Goal: Task Accomplishment & Management: Manage account settings

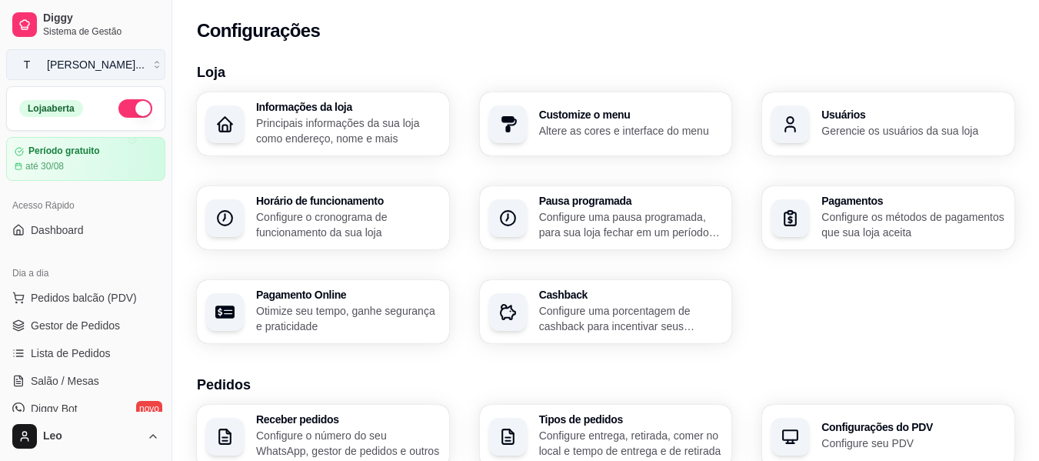
click at [67, 73] on button "T [PERSON_NAME] ..." at bounding box center [85, 64] width 159 height 31
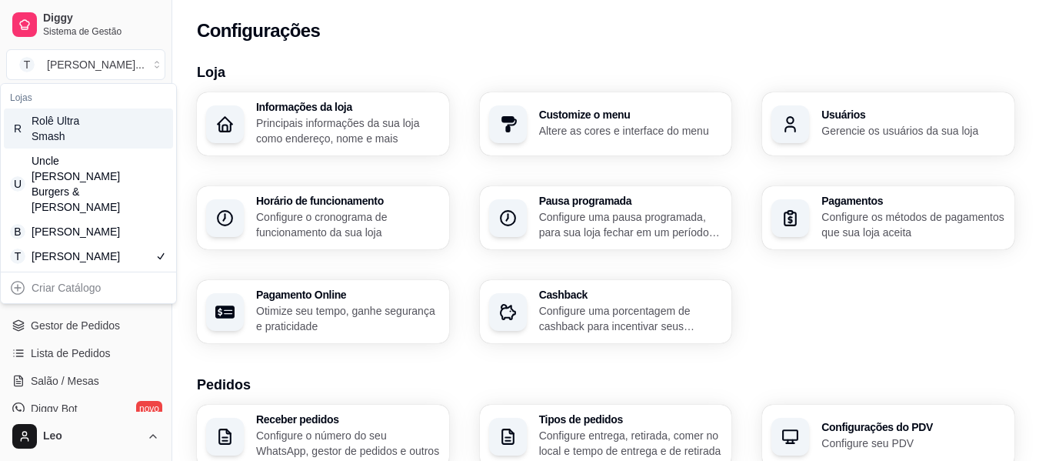
click at [85, 134] on div "Rolê Ultra Smash" at bounding box center [66, 128] width 69 height 31
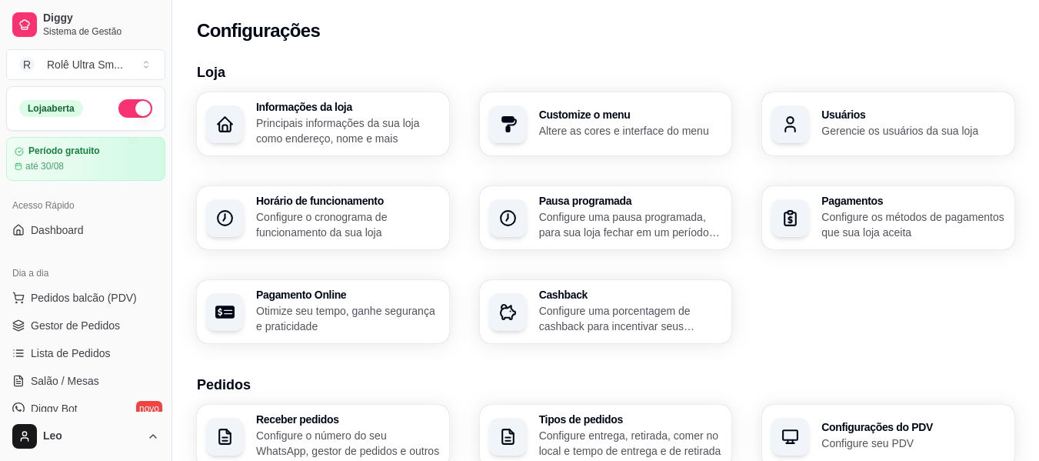
click at [471, 327] on div "Informações da loja Principais informações da sua loja como endereço, nome e ma…" at bounding box center [605, 217] width 817 height 251
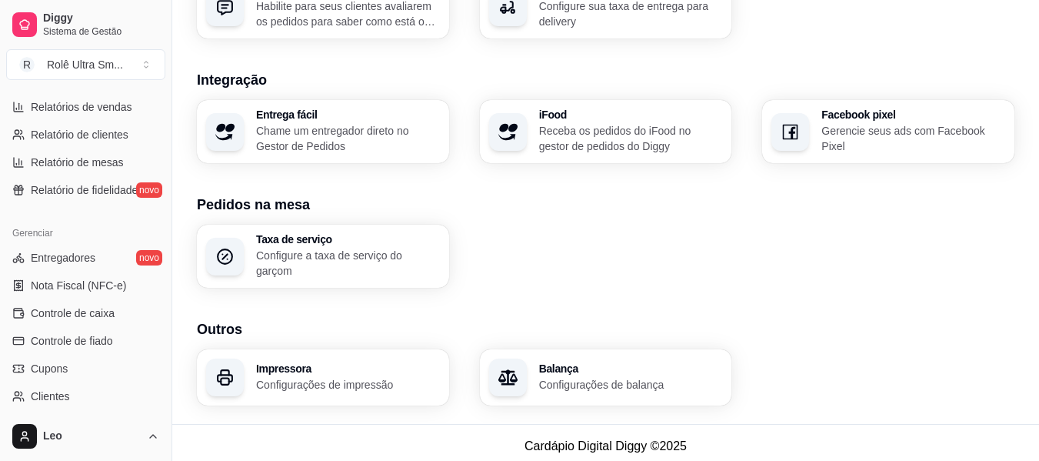
scroll to position [646, 0]
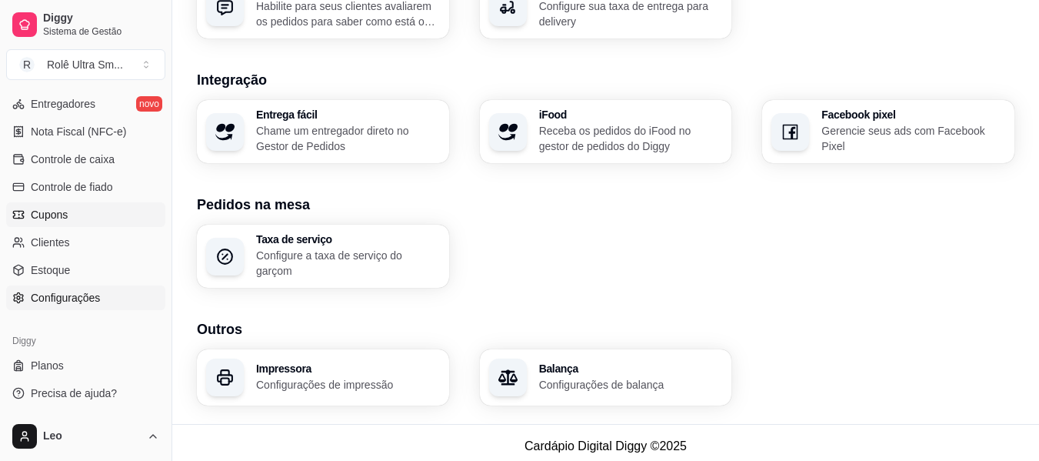
click at [68, 223] on link "Cupons" at bounding box center [85, 214] width 159 height 25
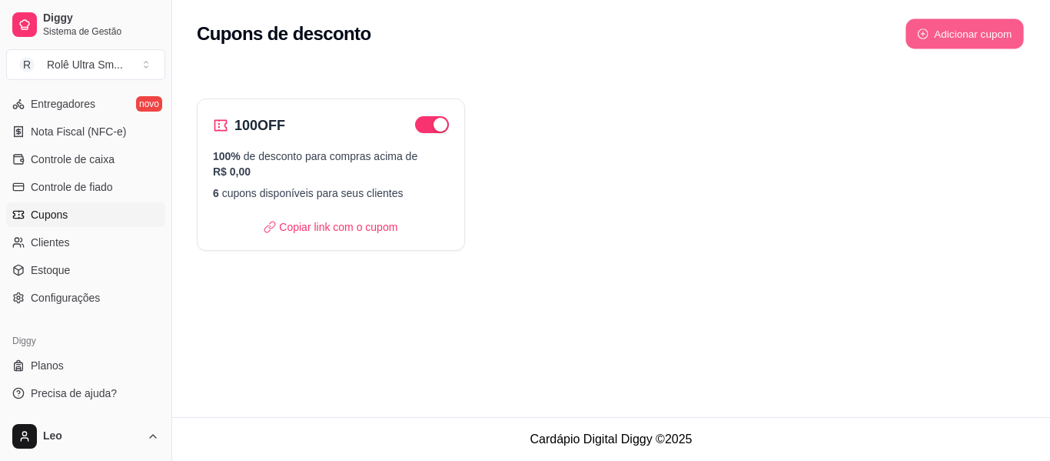
click at [967, 38] on button "Adicionar cupom" at bounding box center [965, 34] width 118 height 30
select select "FIXED_VALUE"
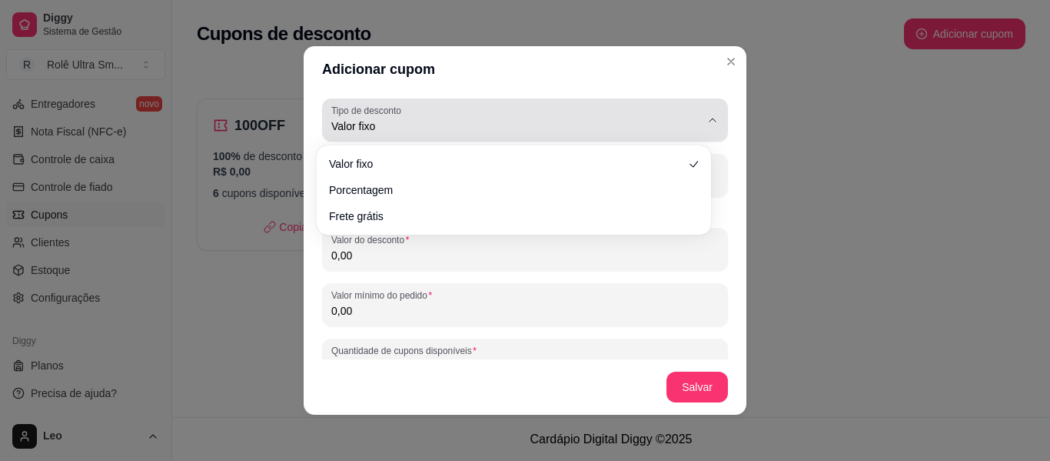
click at [441, 125] on span "Valor fixo" at bounding box center [515, 125] width 369 height 15
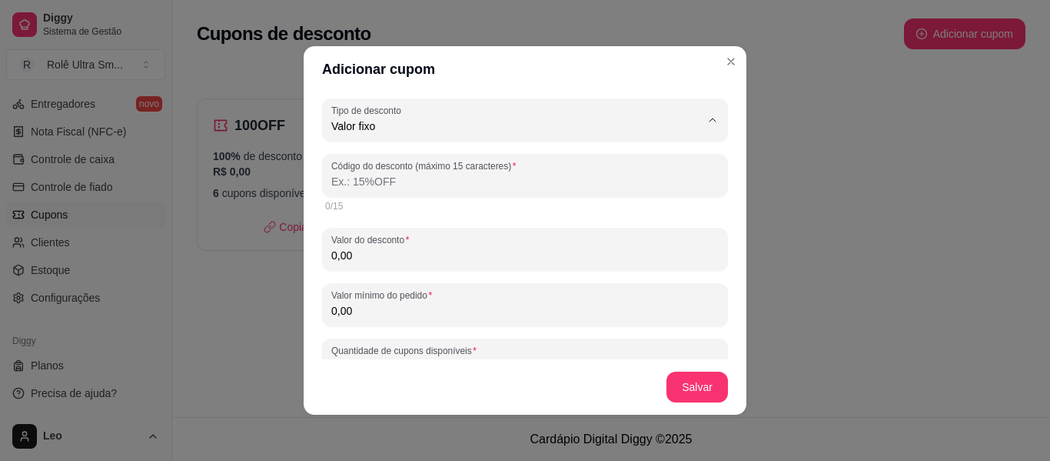
click at [421, 189] on span "Porcentagem" at bounding box center [506, 188] width 341 height 15
type input "PERCENTAGE"
select select "PERCENTAGE"
click at [438, 184] on input "Código do desconto (máximo 15 caracteres)" at bounding box center [525, 181] width 388 height 15
paste input "K7N4P8R2"
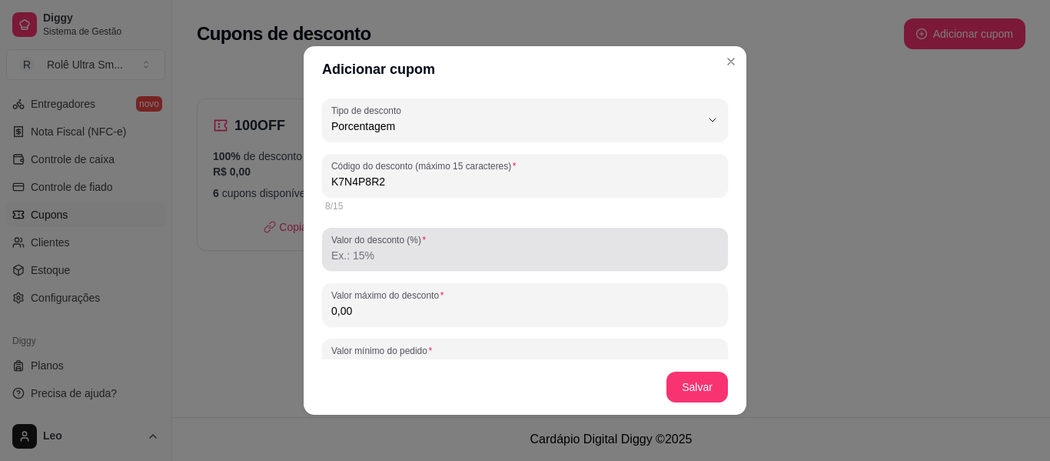
type input "K7N4P8R2"
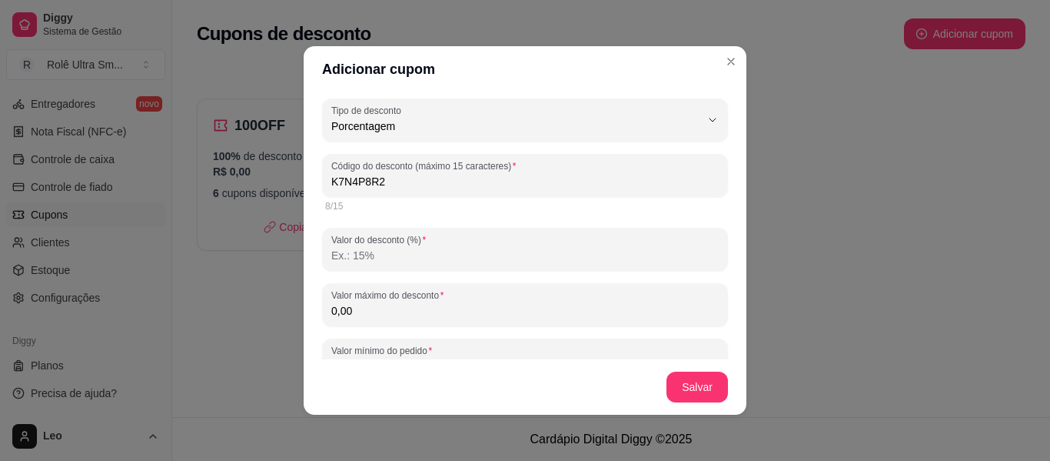
click at [410, 257] on input "Valor do desconto (%)" at bounding box center [525, 255] width 388 height 15
type input "100"
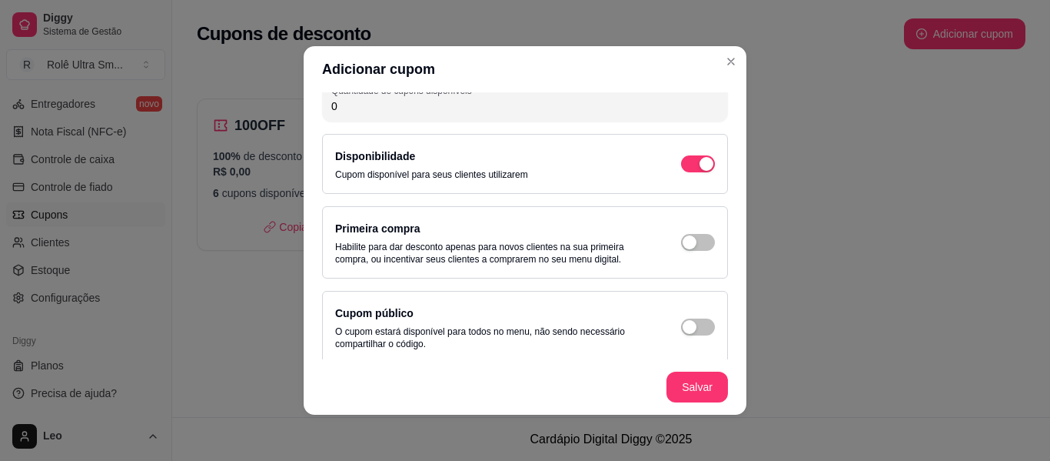
scroll to position [325, 0]
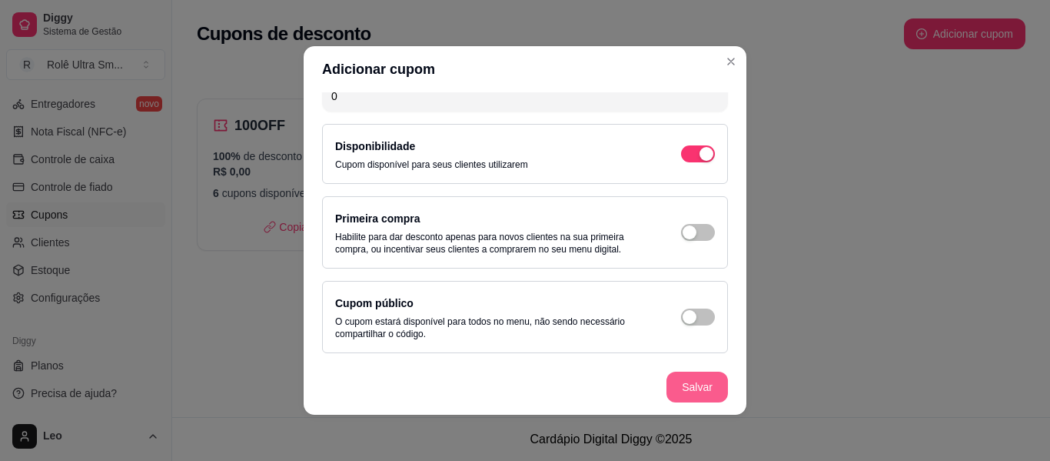
type input "150,00"
click at [692, 382] on button "Salvar" at bounding box center [697, 387] width 60 height 30
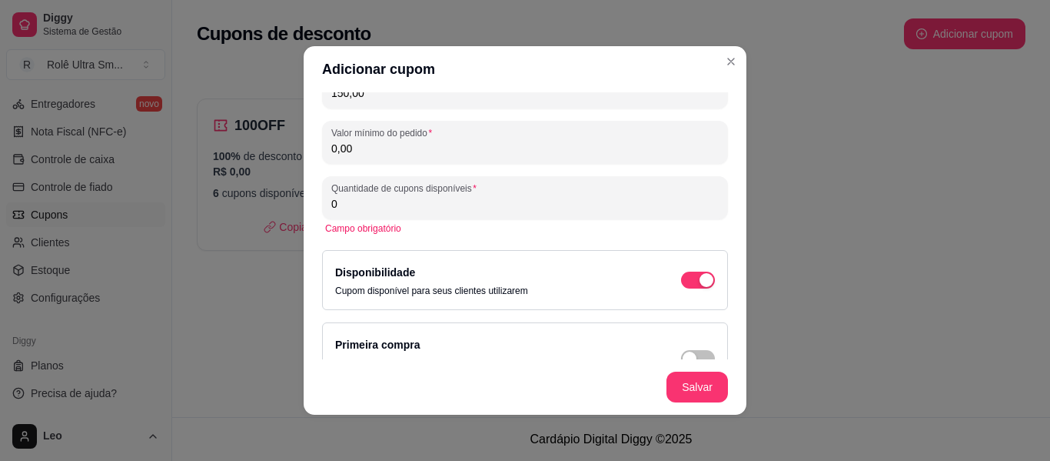
scroll to position [214, 0]
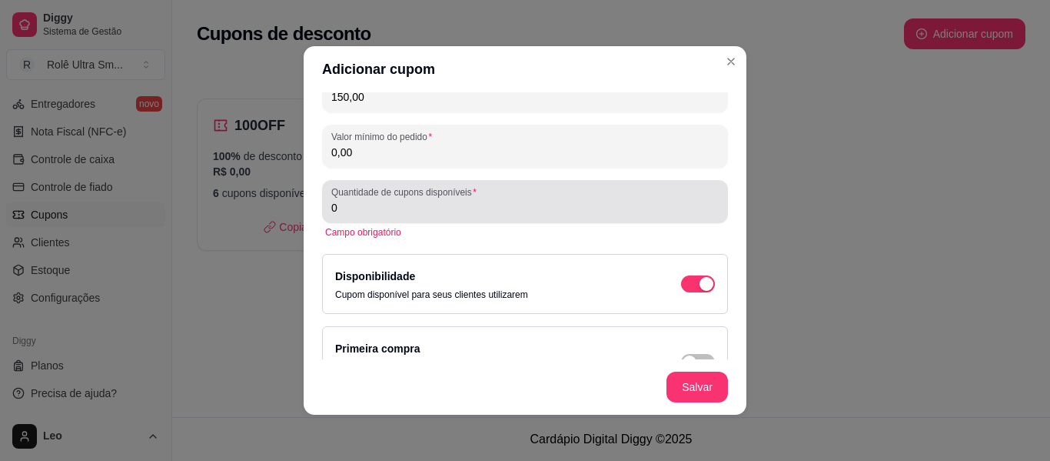
click at [461, 209] on input "0" at bounding box center [525, 207] width 388 height 15
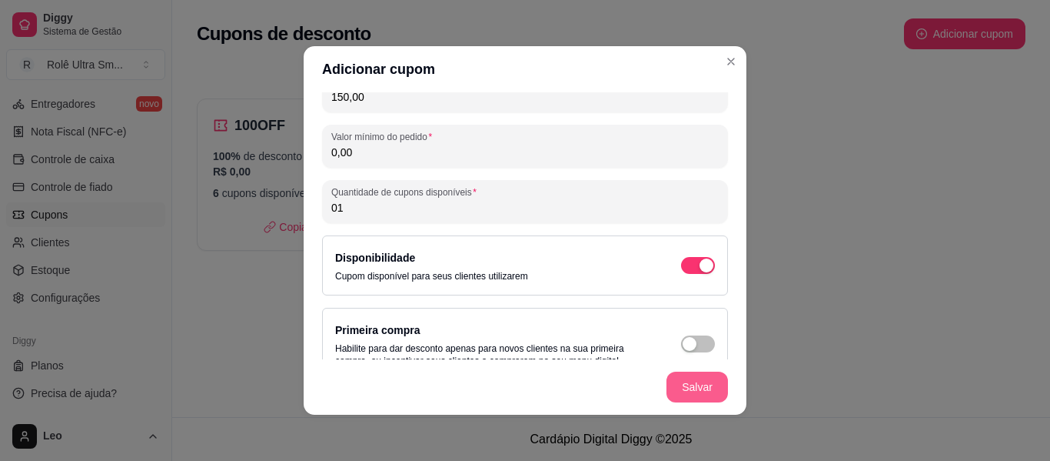
type input "01"
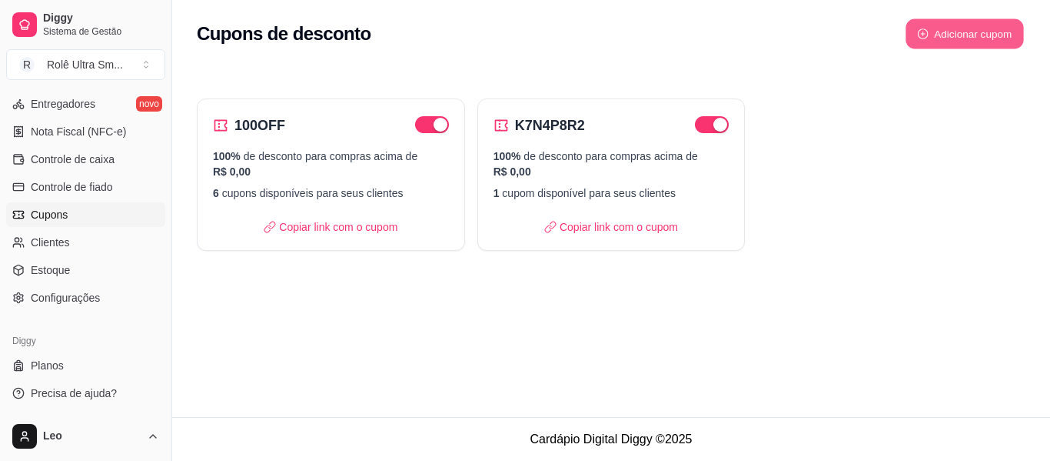
click at [954, 34] on button "Adicionar cupom" at bounding box center [965, 34] width 118 height 30
select select "FIXED_VALUE"
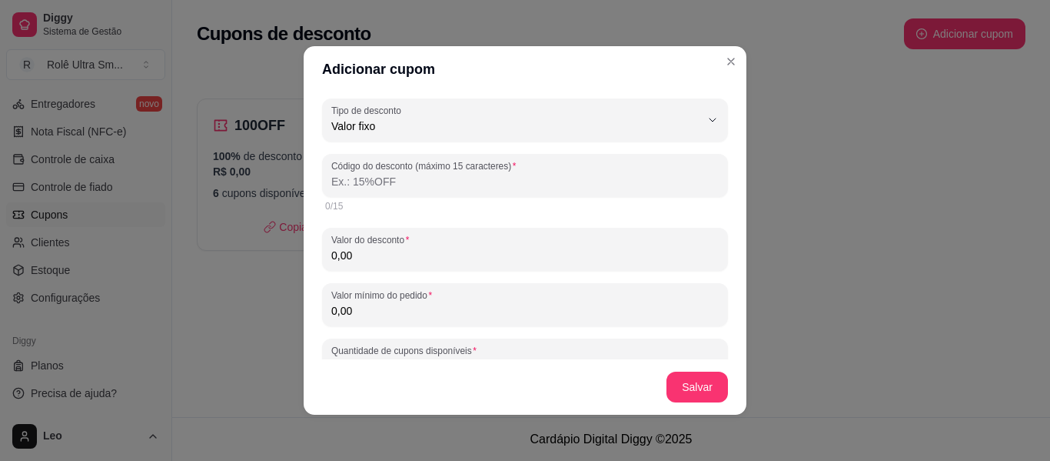
click at [425, 185] on input "Código do desconto (máximo 15 caracteres)" at bounding box center [525, 181] width 388 height 15
paste input "X5M9Q3T6"
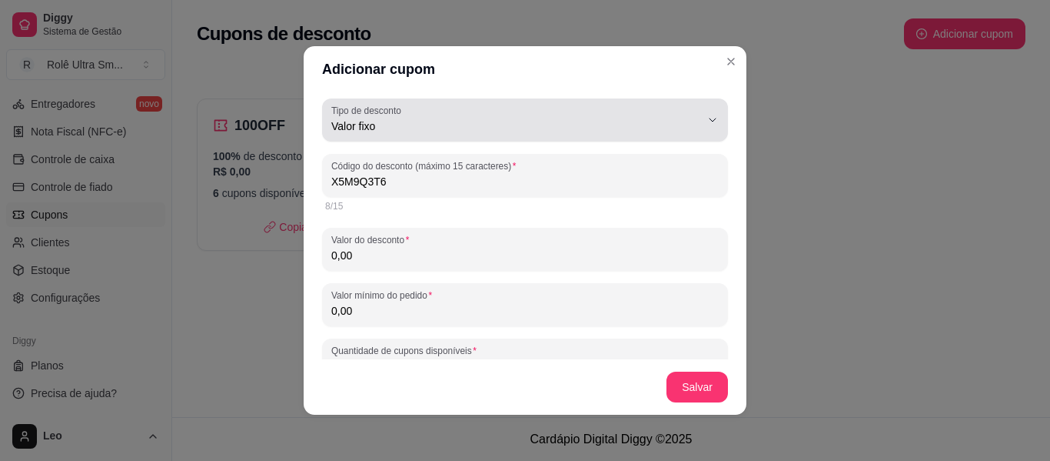
type input "X5M9Q3T6"
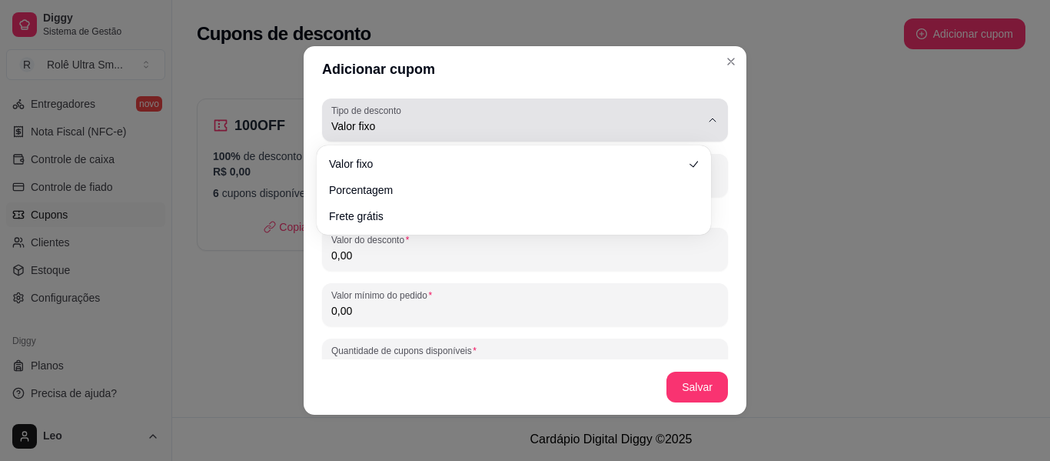
click at [488, 119] on span "Valor fixo" at bounding box center [515, 125] width 369 height 15
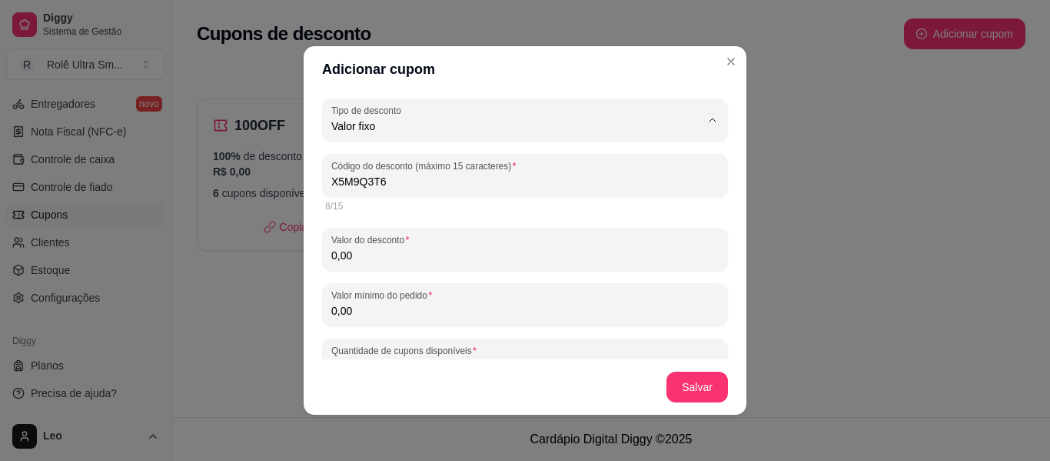
click at [440, 189] on span "Porcentagem" at bounding box center [506, 188] width 341 height 15
type input "PERCENTAGE"
select select "PERCENTAGE"
click at [397, 256] on input "Valor do desconto (%)" at bounding box center [525, 255] width 388 height 15
type input "100"
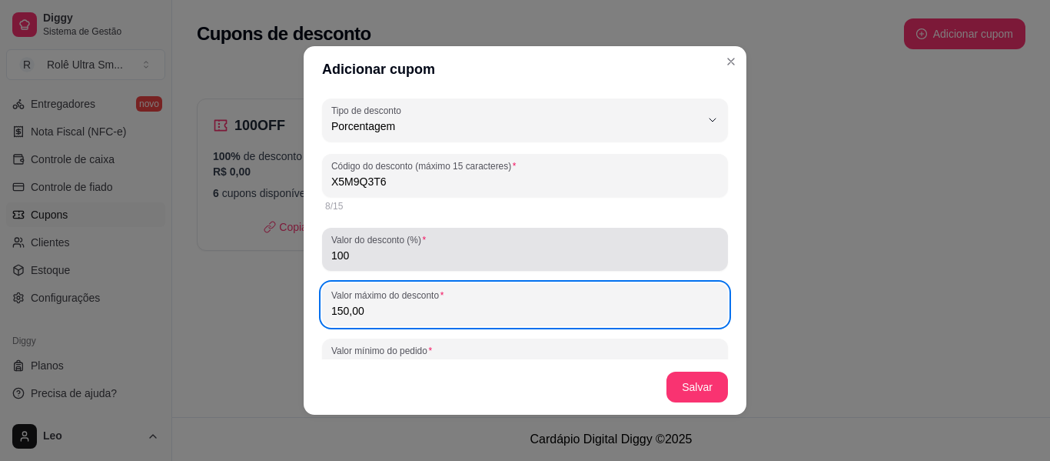
type input "150,00"
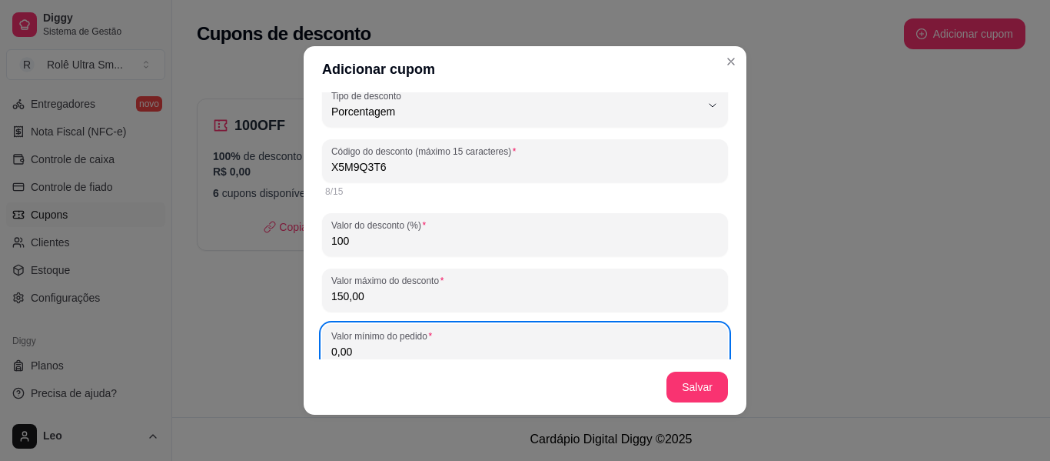
scroll to position [196, 0]
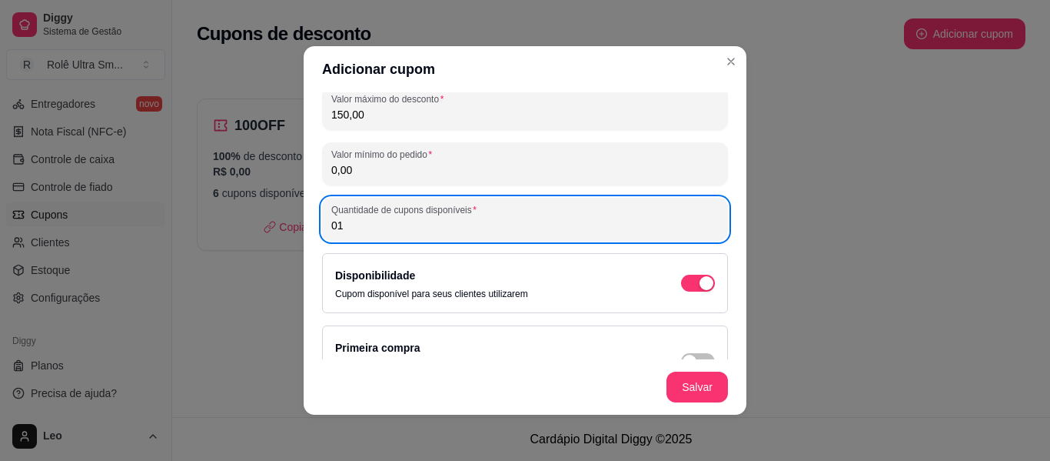
type input "01"
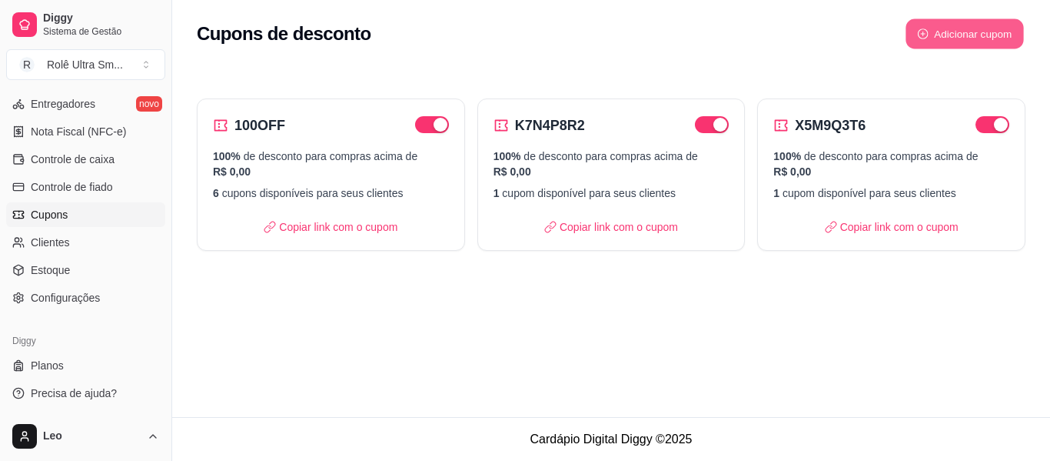
click at [944, 39] on button "Adicionar cupom" at bounding box center [965, 34] width 118 height 30
select select "FIXED_VALUE"
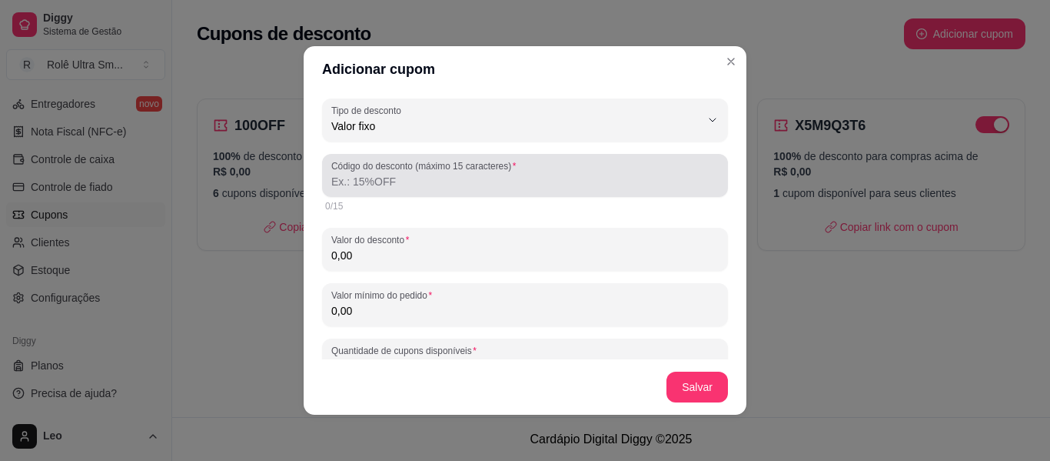
click at [485, 191] on div "Código do desconto (máximo 15 caracteres)" at bounding box center [525, 175] width 406 height 43
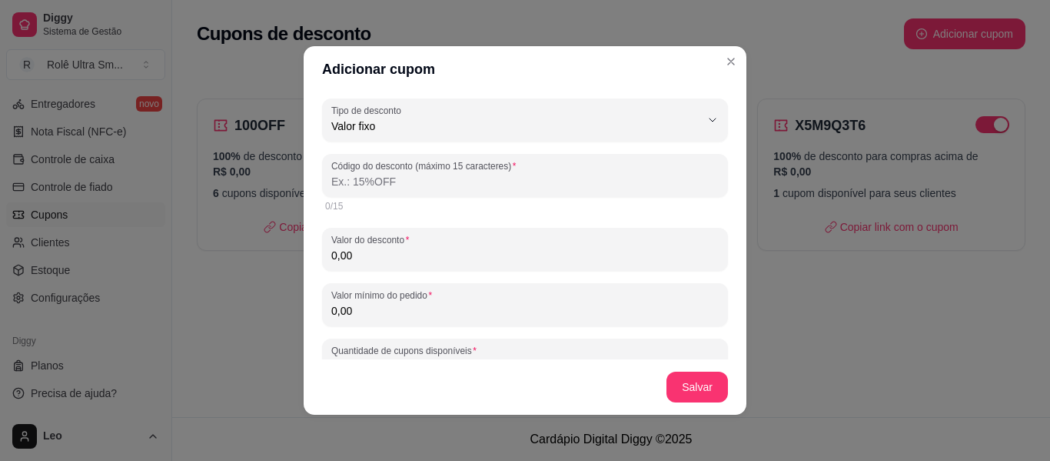
paste input "F2R7W1Y8"
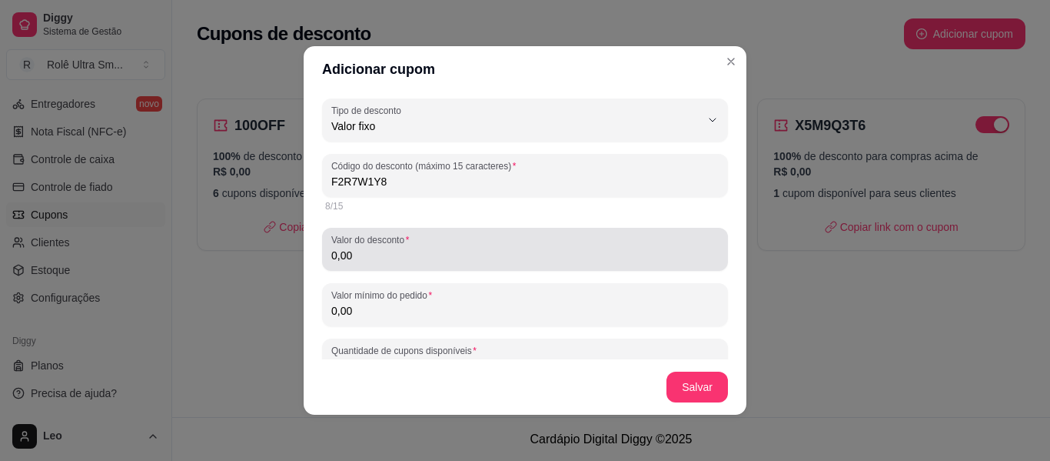
type input "F2R7W1Y8"
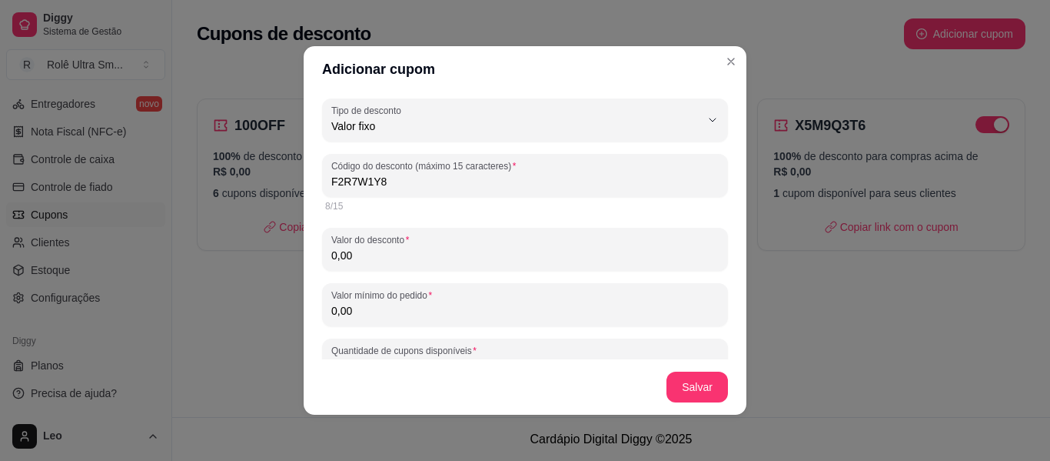
click at [461, 253] on input "0,00" at bounding box center [525, 255] width 388 height 15
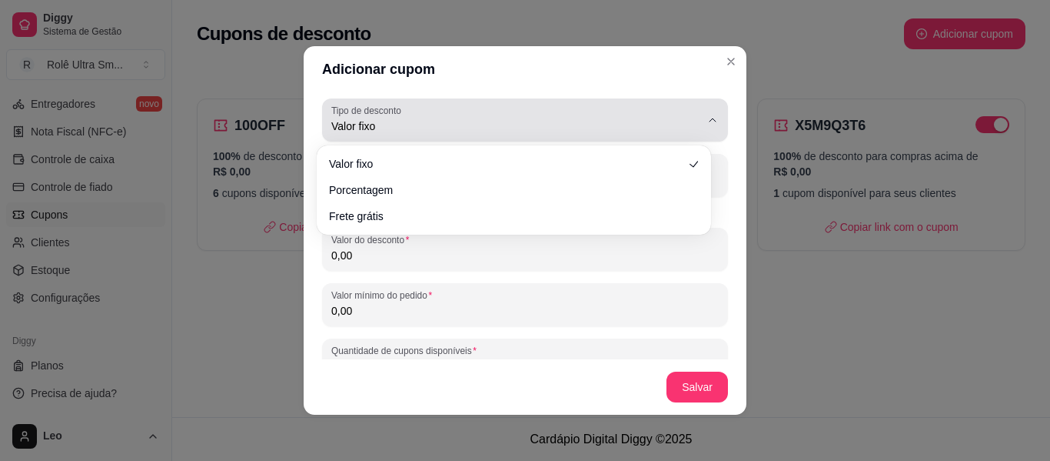
click at [518, 124] on span "Valor fixo" at bounding box center [515, 125] width 369 height 15
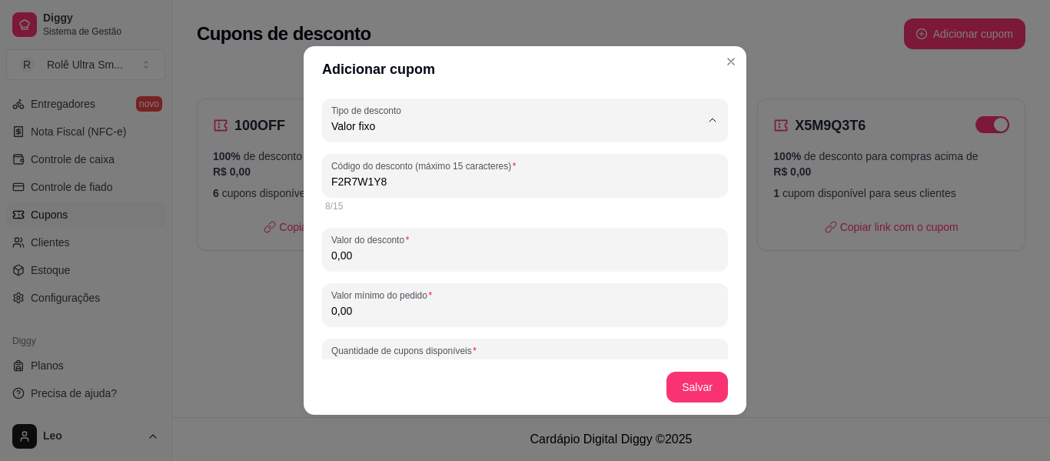
click at [462, 185] on span "Porcentagem" at bounding box center [506, 188] width 341 height 15
type input "PERCENTAGE"
select select "PERCENTAGE"
click at [398, 262] on input "Valor do desconto (%)" at bounding box center [525, 255] width 388 height 15
type input "100"
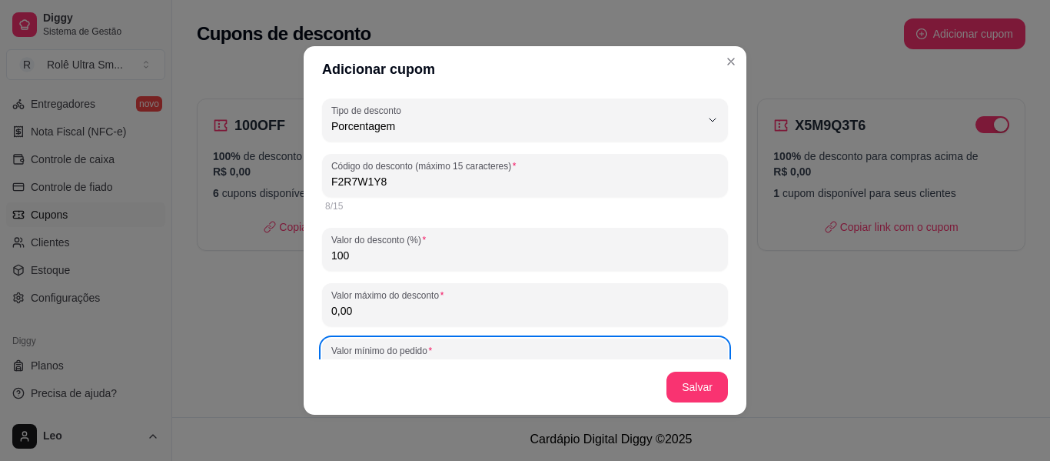
scroll to position [15, 0]
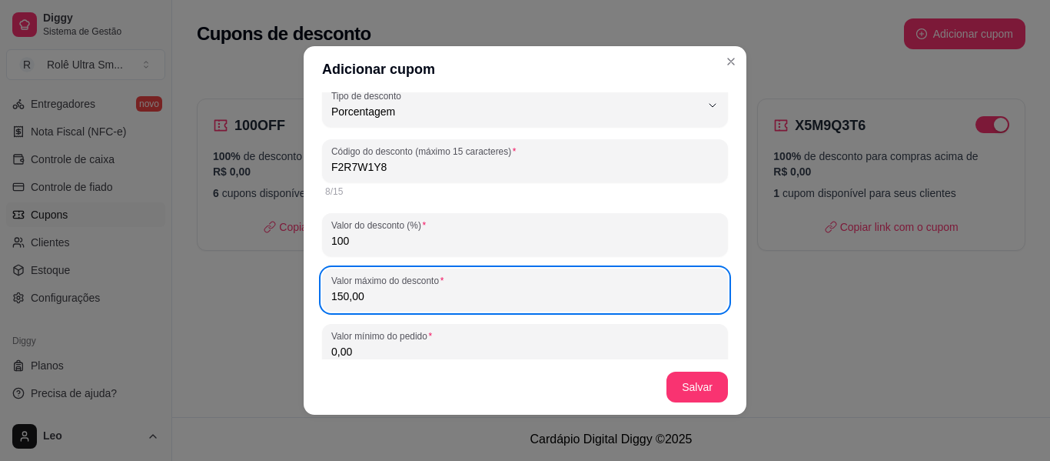
type input "150,00"
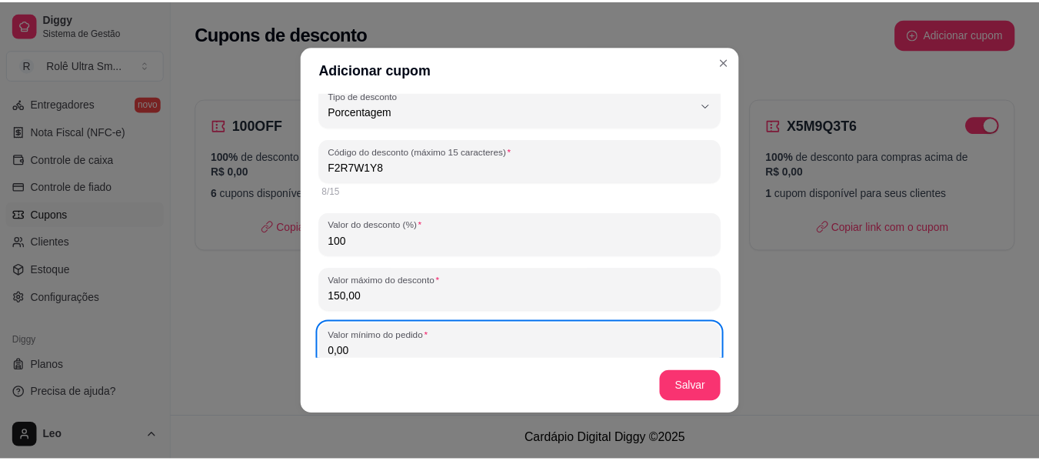
scroll to position [196, 0]
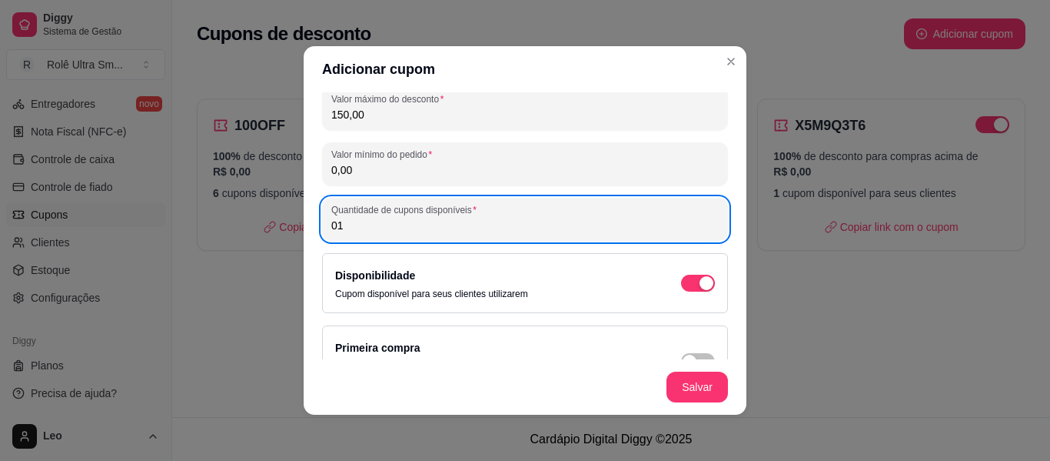
type input "01"
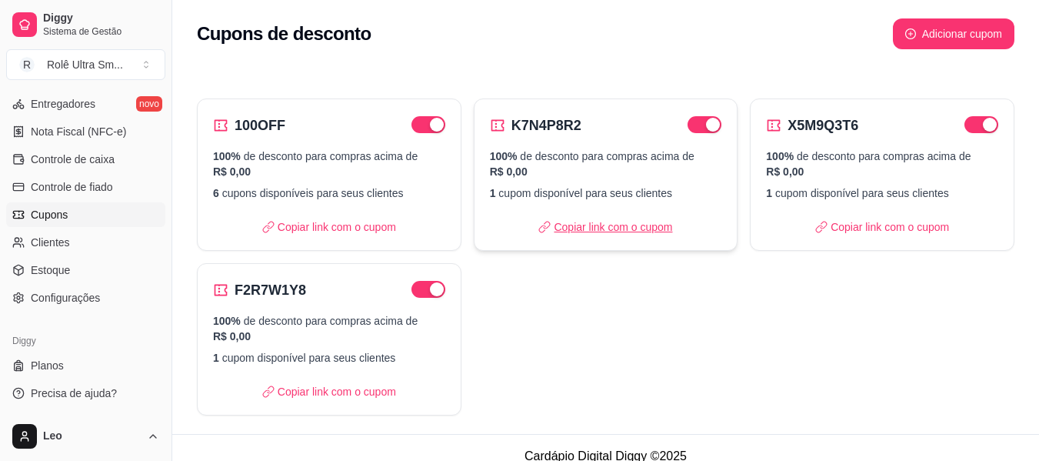
click at [590, 223] on p "Copiar link com o cupom" at bounding box center [605, 226] width 134 height 15
click at [838, 233] on p "Copiar link com o cupom" at bounding box center [882, 226] width 134 height 15
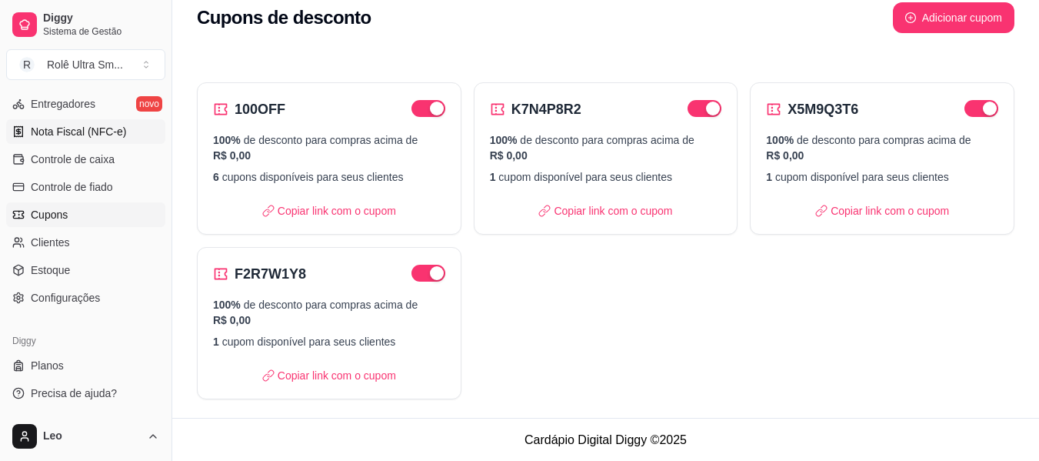
click at [55, 296] on span "Configurações" at bounding box center [65, 297] width 69 height 15
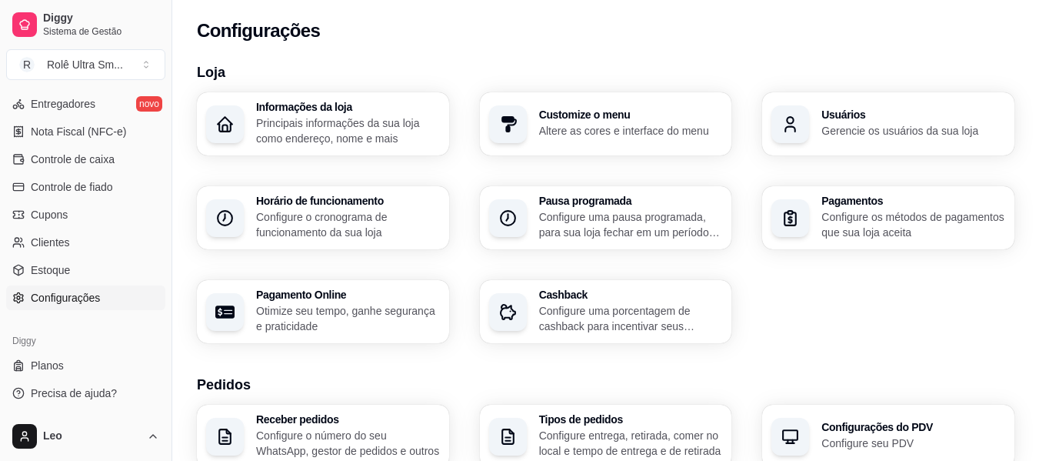
click at [343, 216] on p "Configure o cronograma de funcionamento da sua loja" at bounding box center [348, 224] width 184 height 31
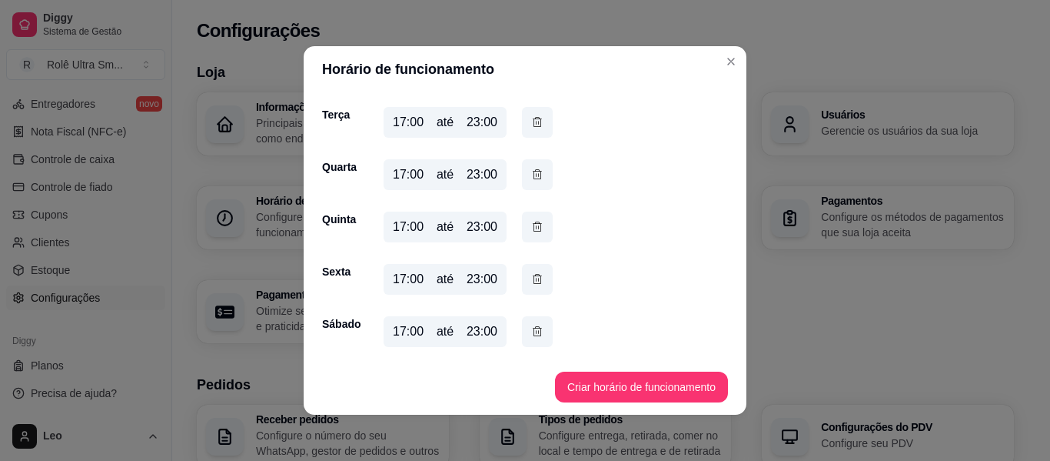
scroll to position [3, 0]
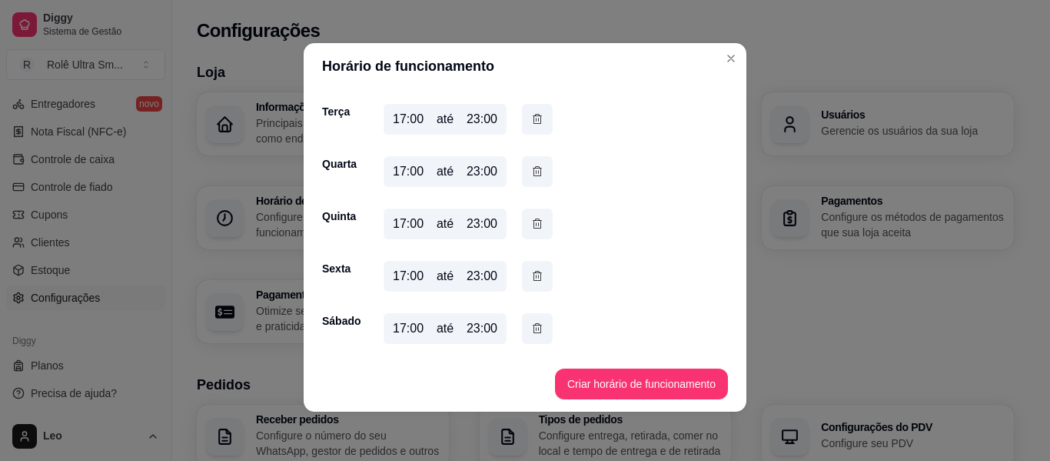
click at [394, 175] on div "17:00" at bounding box center [408, 171] width 31 height 18
click at [393, 172] on div "17:00" at bounding box center [408, 171] width 31 height 18
click at [531, 171] on icon "button" at bounding box center [537, 171] width 12 height 16
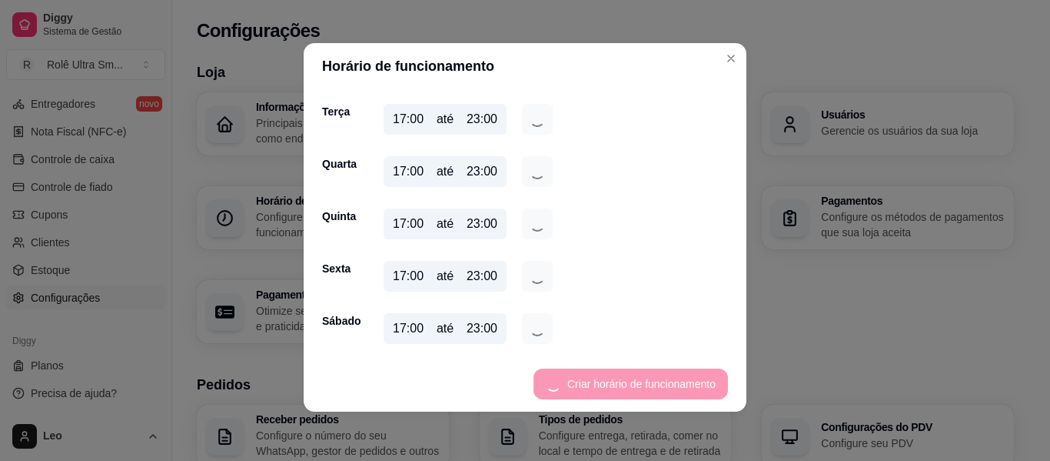
scroll to position [118, 0]
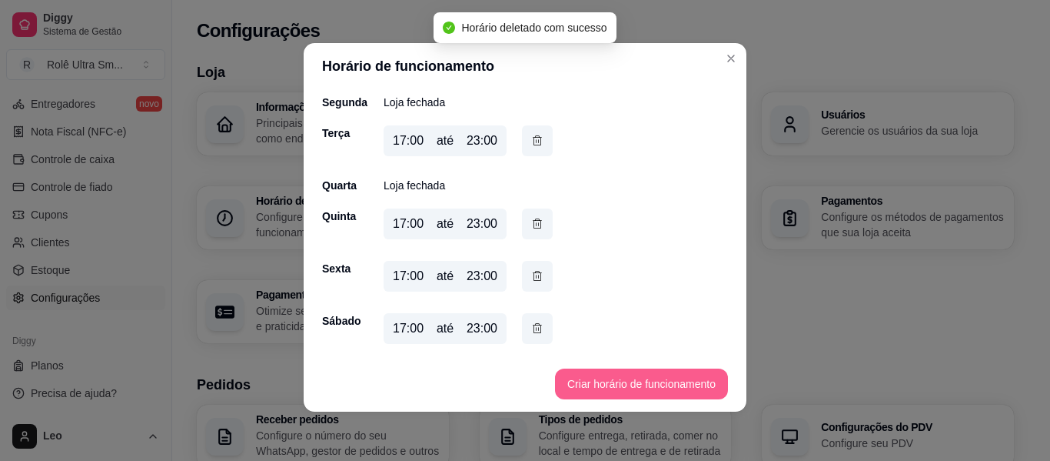
click at [588, 381] on button "Criar horário de funcionamento" at bounding box center [641, 383] width 173 height 31
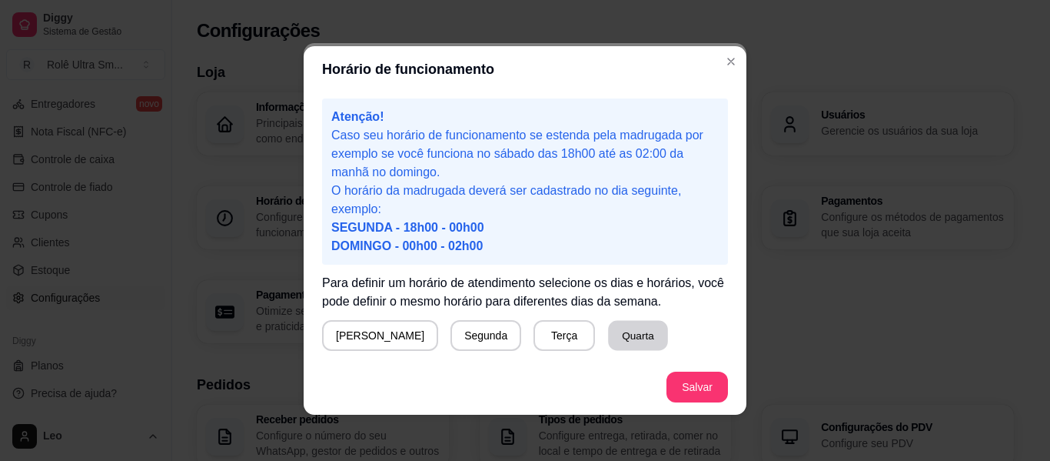
click at [608, 338] on button "Quarta" at bounding box center [638, 336] width 60 height 30
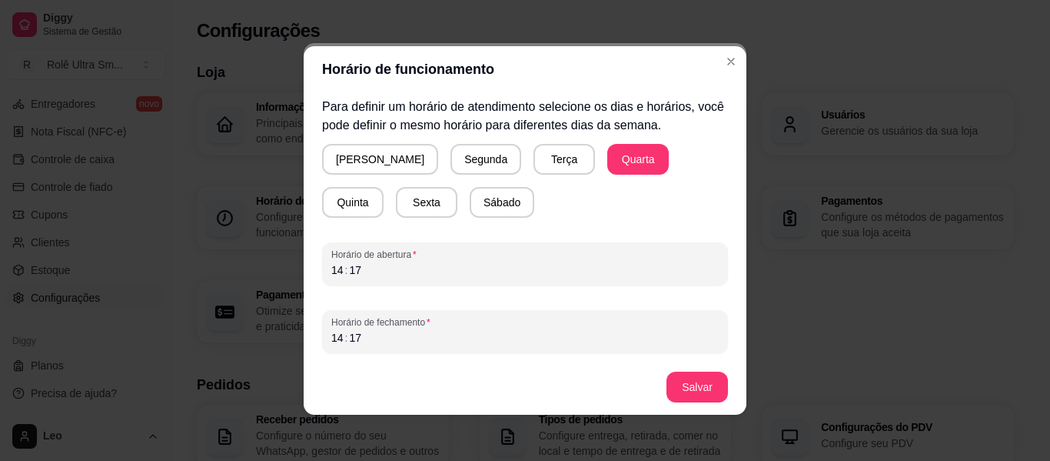
scroll to position [3, 0]
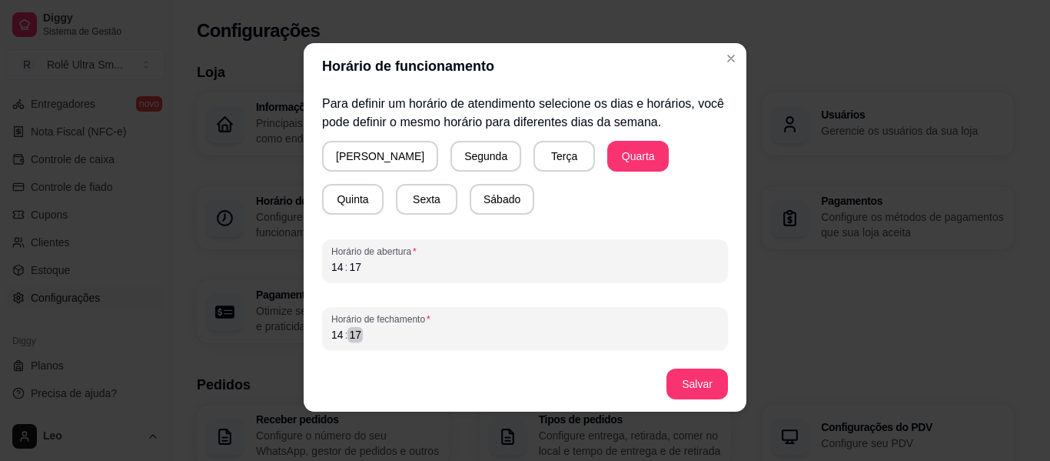
click at [359, 333] on div "14 : 17" at bounding box center [525, 334] width 388 height 18
click at [331, 333] on div "14" at bounding box center [337, 334] width 15 height 15
click at [679, 388] on button "Salvar" at bounding box center [697, 384] width 60 height 30
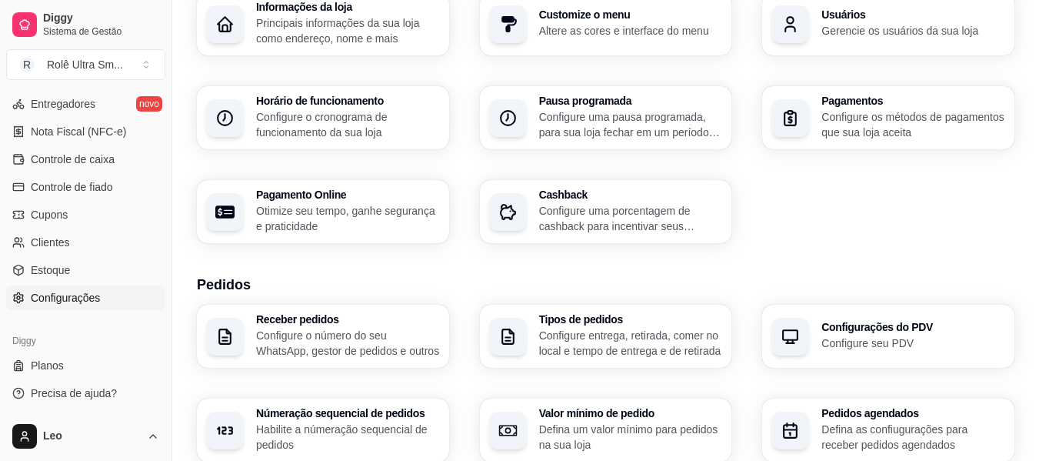
scroll to position [101, 0]
